Goal: Information Seeking & Learning: Learn about a topic

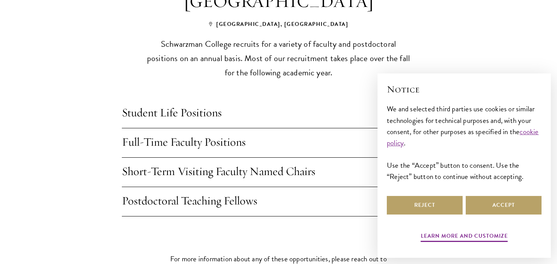
scroll to position [621, 0]
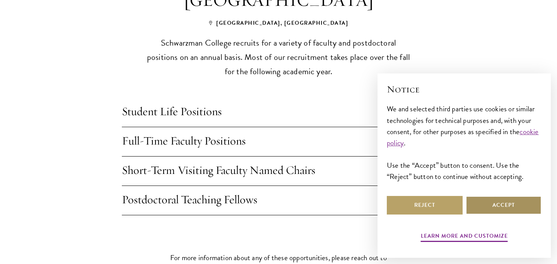
click at [483, 207] on button "Accept" at bounding box center [504, 205] width 76 height 19
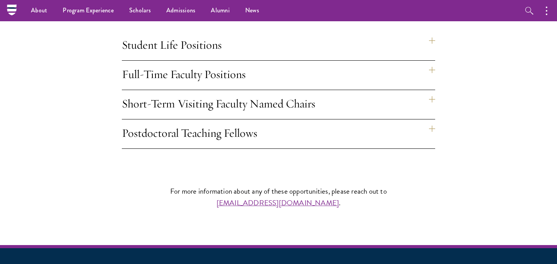
scroll to position [679, 0]
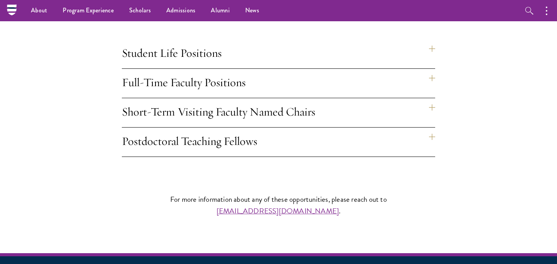
click at [433, 39] on h4 "Student Life Positions" at bounding box center [278, 53] width 313 height 29
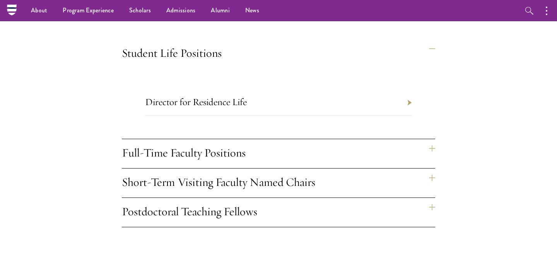
click at [406, 90] on li "Director for Residence Life" at bounding box center [278, 103] width 267 height 26
click at [213, 96] on link "Director for Residence Life" at bounding box center [196, 102] width 102 height 12
click at [430, 198] on h4 "Postdoctoral Teaching Fellows" at bounding box center [278, 212] width 313 height 29
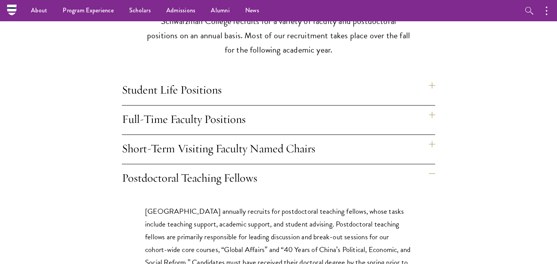
scroll to position [639, 0]
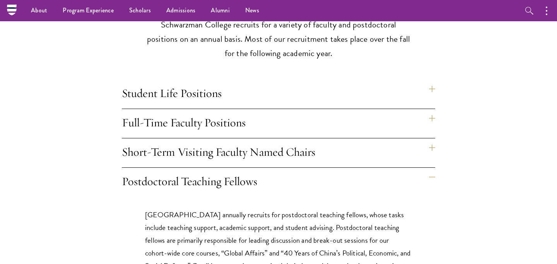
click at [430, 109] on h4 "Full-Time Faculty Positions" at bounding box center [278, 123] width 313 height 29
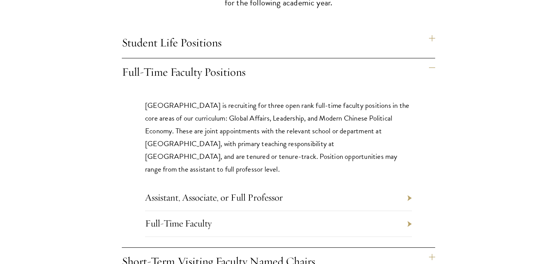
scroll to position [703, 0]
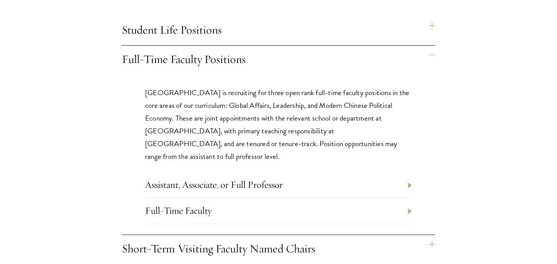
click at [409, 198] on li "Full-Time Faculty" at bounding box center [278, 211] width 267 height 26
click at [409, 172] on li "Assistant, Associate, or Full Professor" at bounding box center [278, 185] width 267 height 26
click at [259, 179] on link "Assistant, Associate, or Full Professor" at bounding box center [214, 185] width 138 height 12
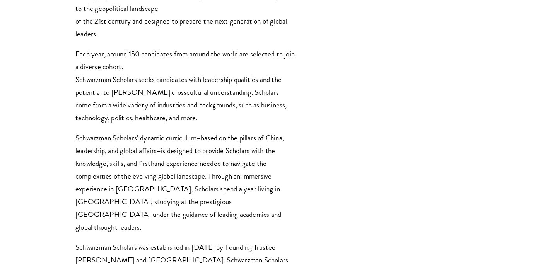
scroll to position [528, 0]
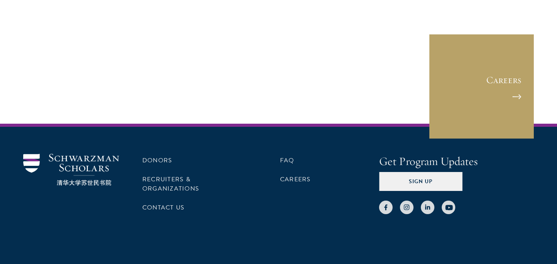
scroll to position [1279, 0]
